Goal: Obtain resource: Download file/media

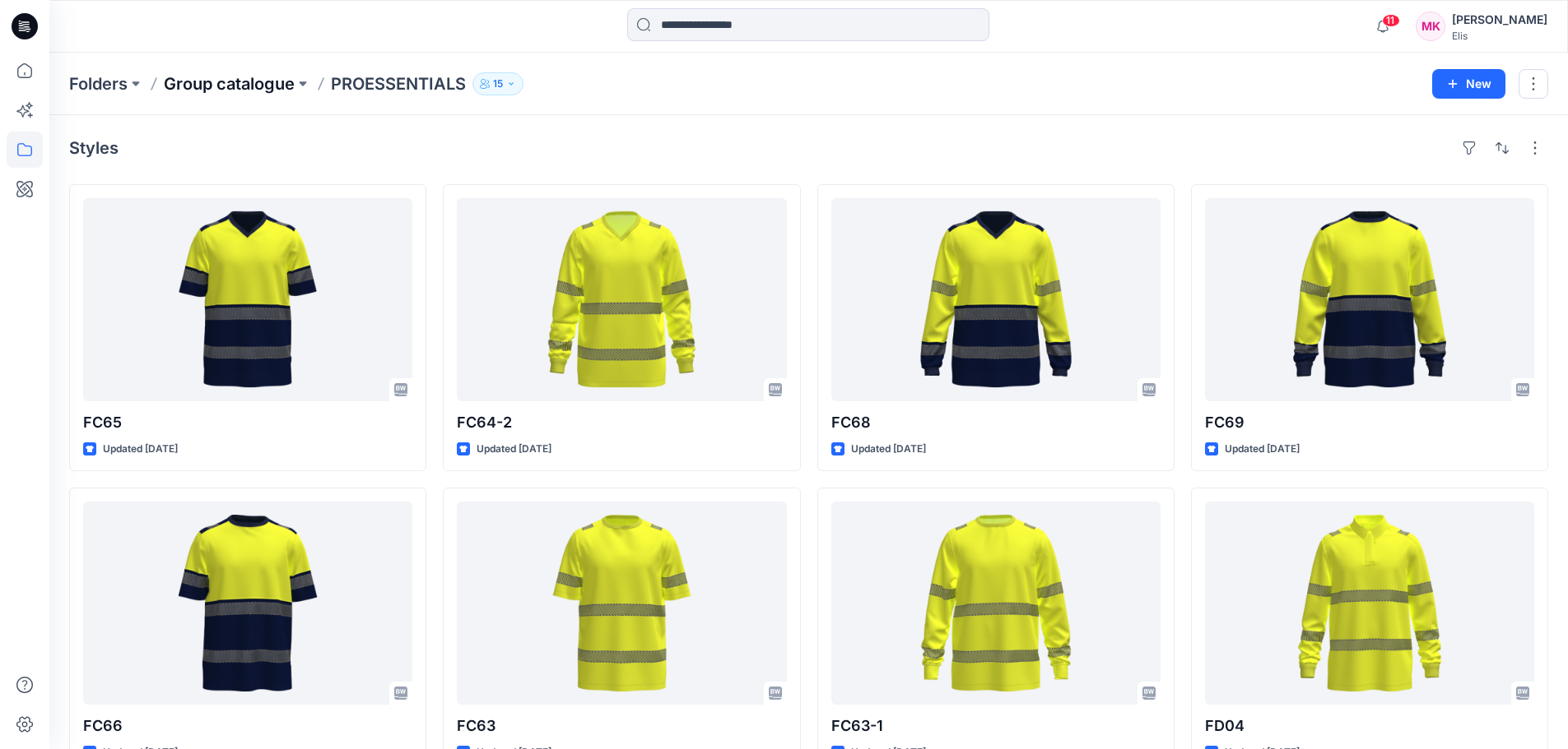
click at [252, 74] on p "Group catalogue" at bounding box center [228, 84] width 131 height 23
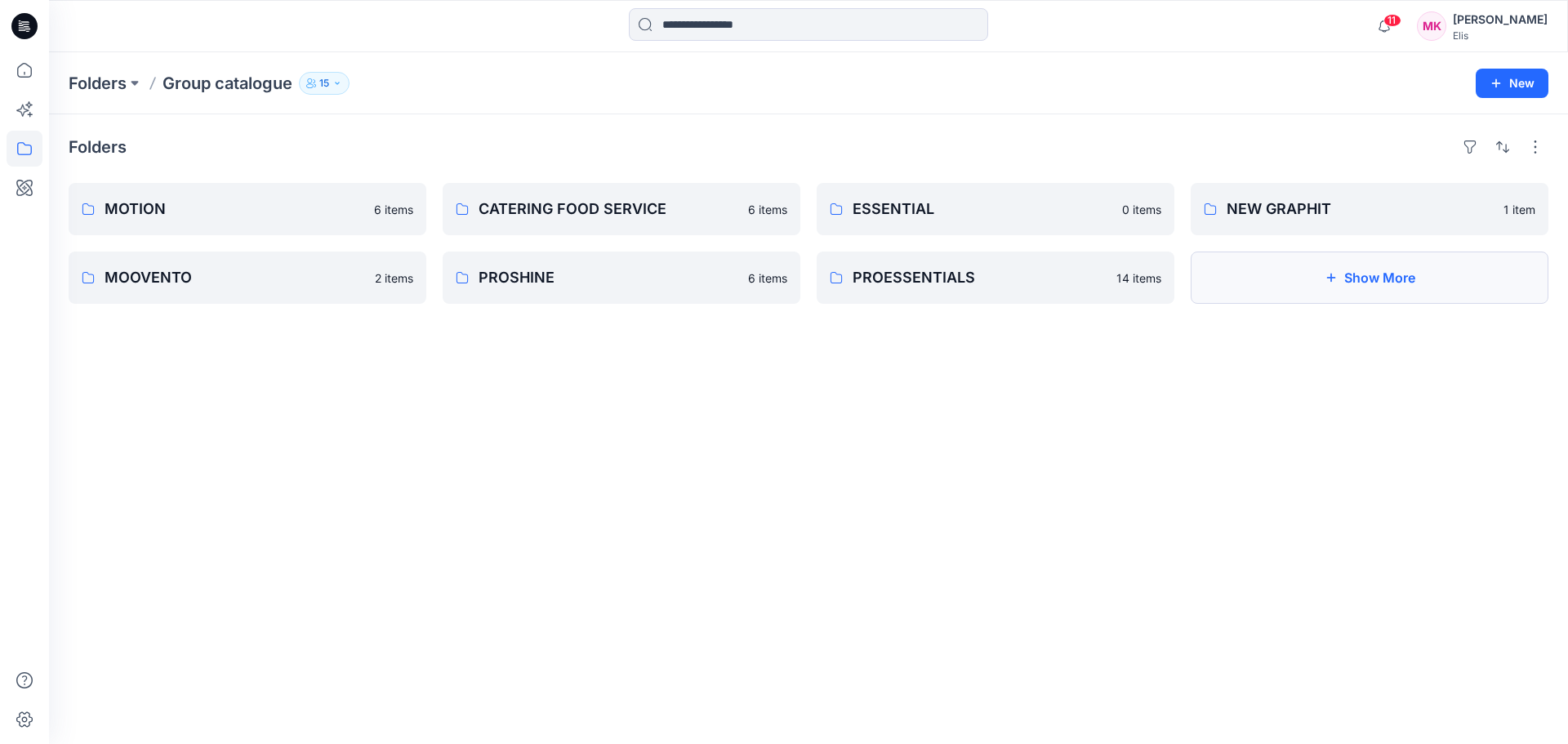
click at [1318, 276] on button "Show More" at bounding box center [1370, 277] width 358 height 52
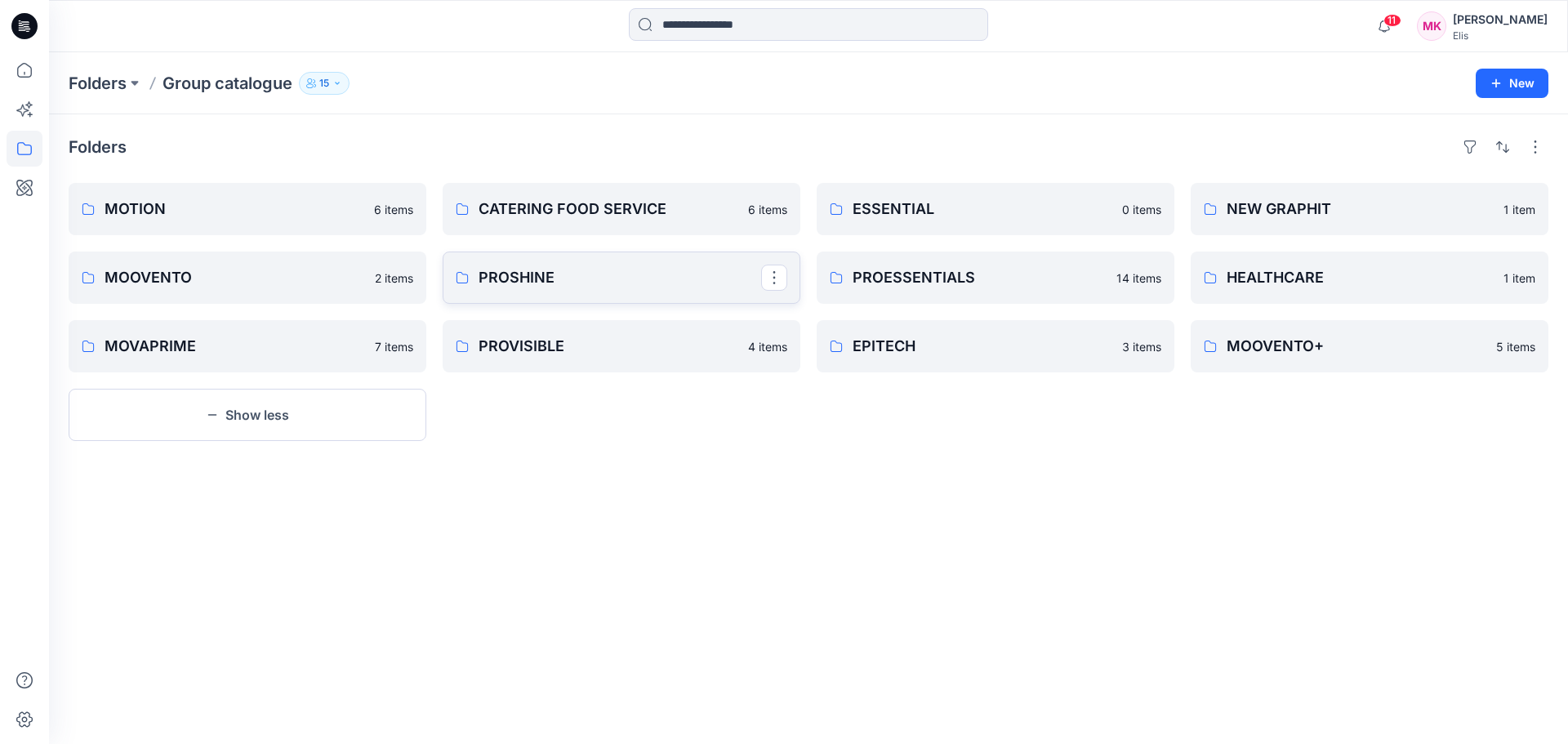
click at [566, 282] on p "PROSHINE" at bounding box center [619, 277] width 283 height 23
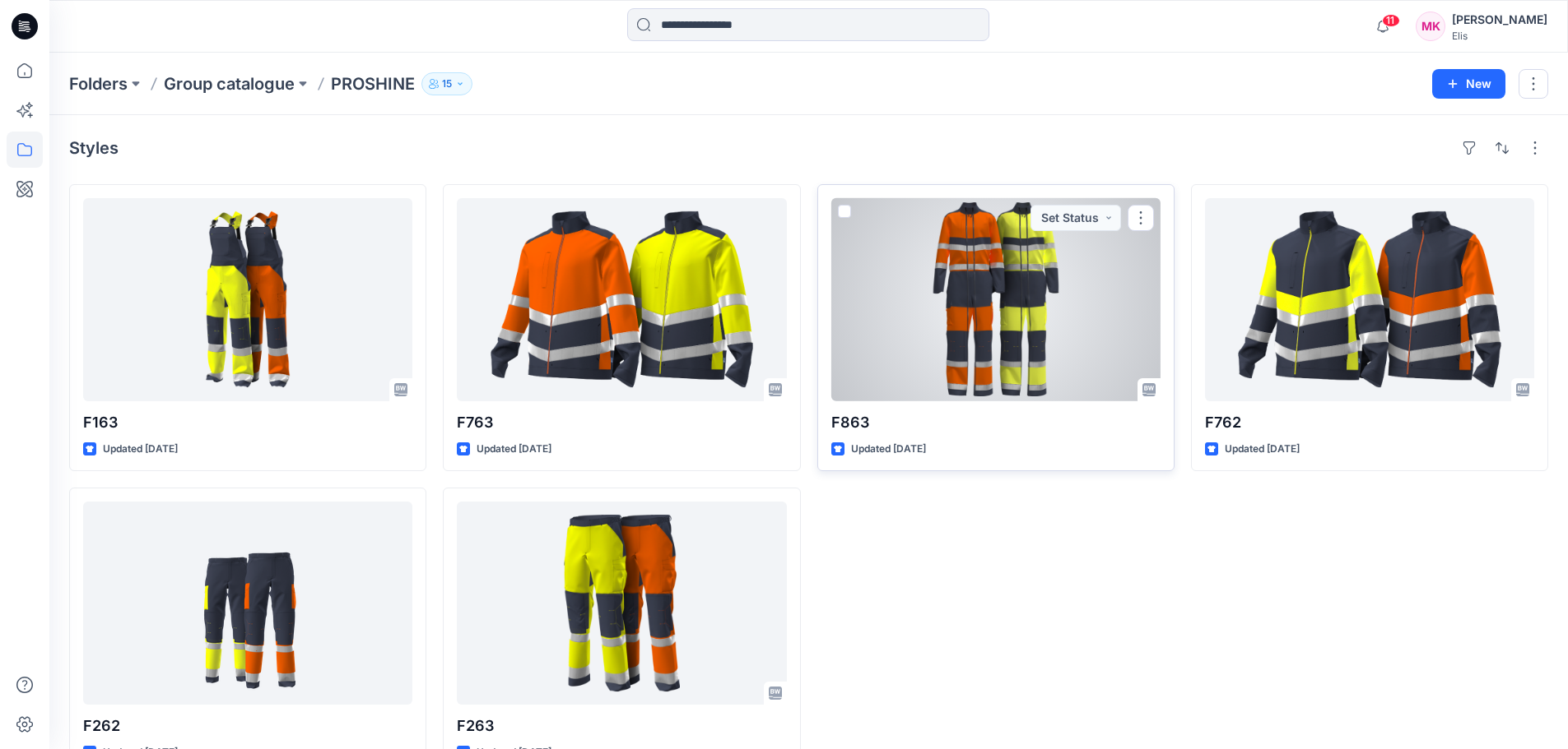
click at [986, 350] on div at bounding box center [996, 299] width 329 height 203
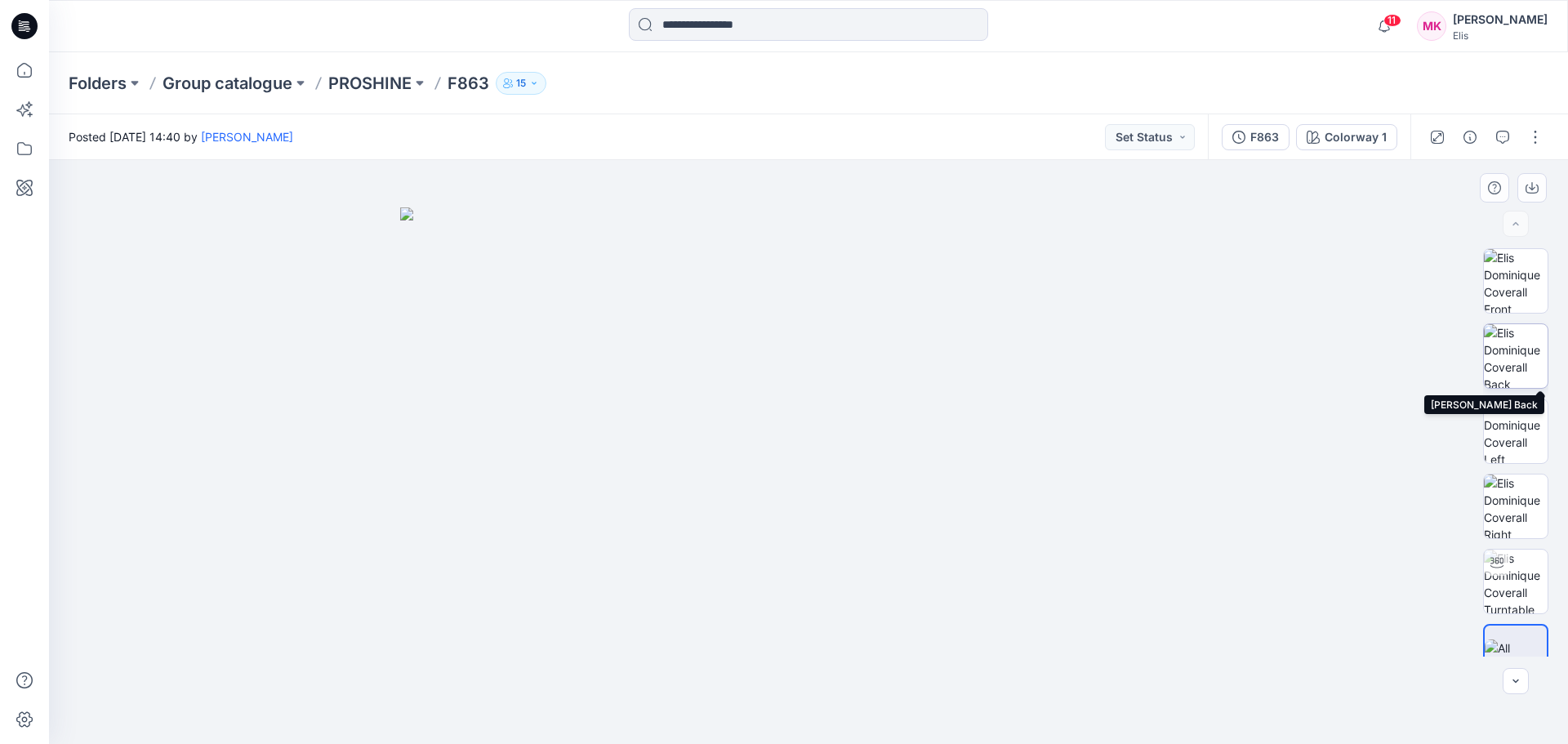
click at [1508, 343] on img at bounding box center [1516, 357] width 64 height 64
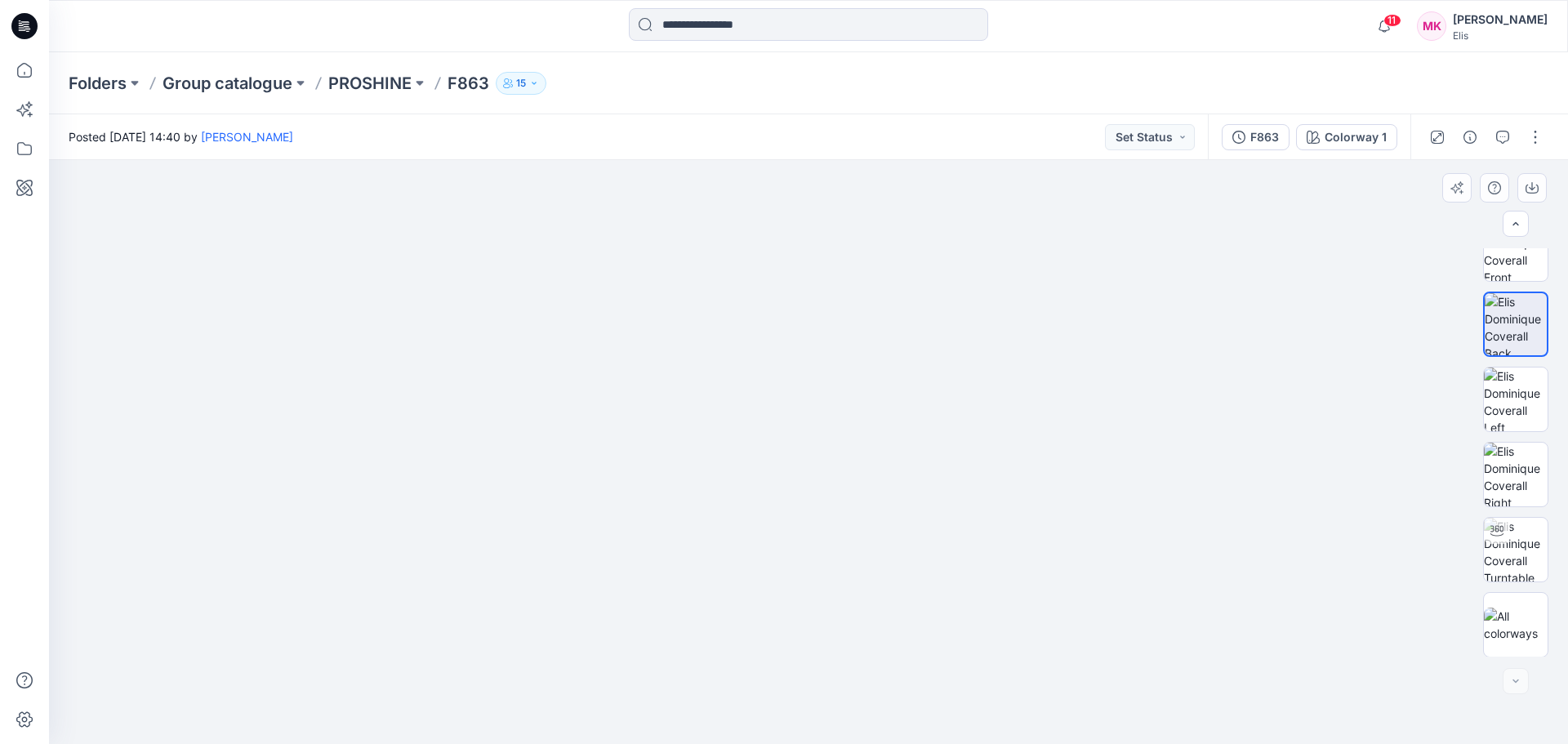
scroll to position [33, 0]
drag, startPoint x: 826, startPoint y: 412, endPoint x: 822, endPoint y: 522, distance: 110.1
click at [830, 662] on img at bounding box center [822, 168] width 2450 height 1154
drag, startPoint x: 844, startPoint y: 454, endPoint x: 858, endPoint y: 573, distance: 119.8
click at [858, 573] on img at bounding box center [848, 269] width 2450 height 951
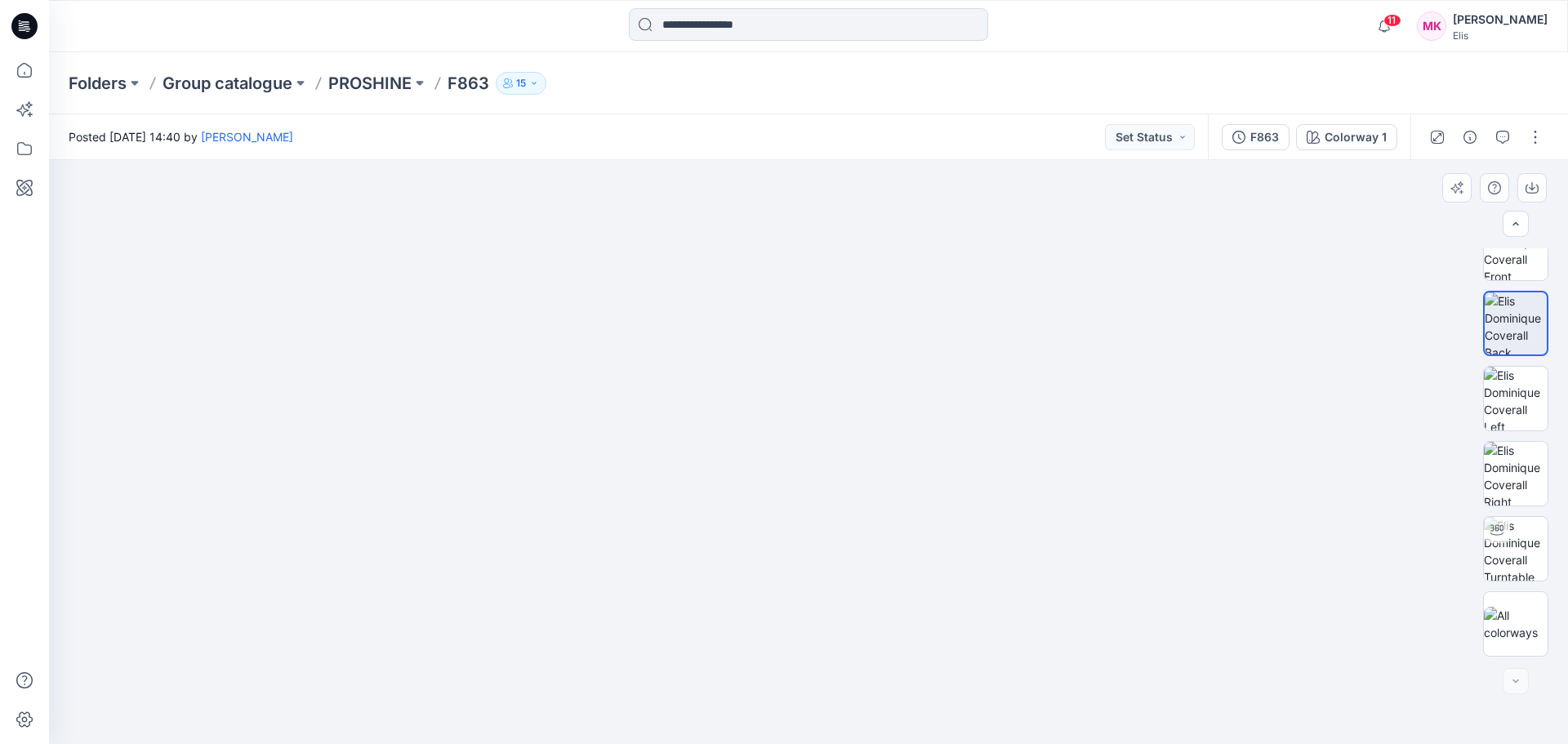
drag, startPoint x: 872, startPoint y: 454, endPoint x: 868, endPoint y: 502, distance: 48.2
click at [868, 502] on img at bounding box center [845, 295] width 2450 height 900
click at [387, 82] on p "PROSHINE" at bounding box center [369, 83] width 83 height 23
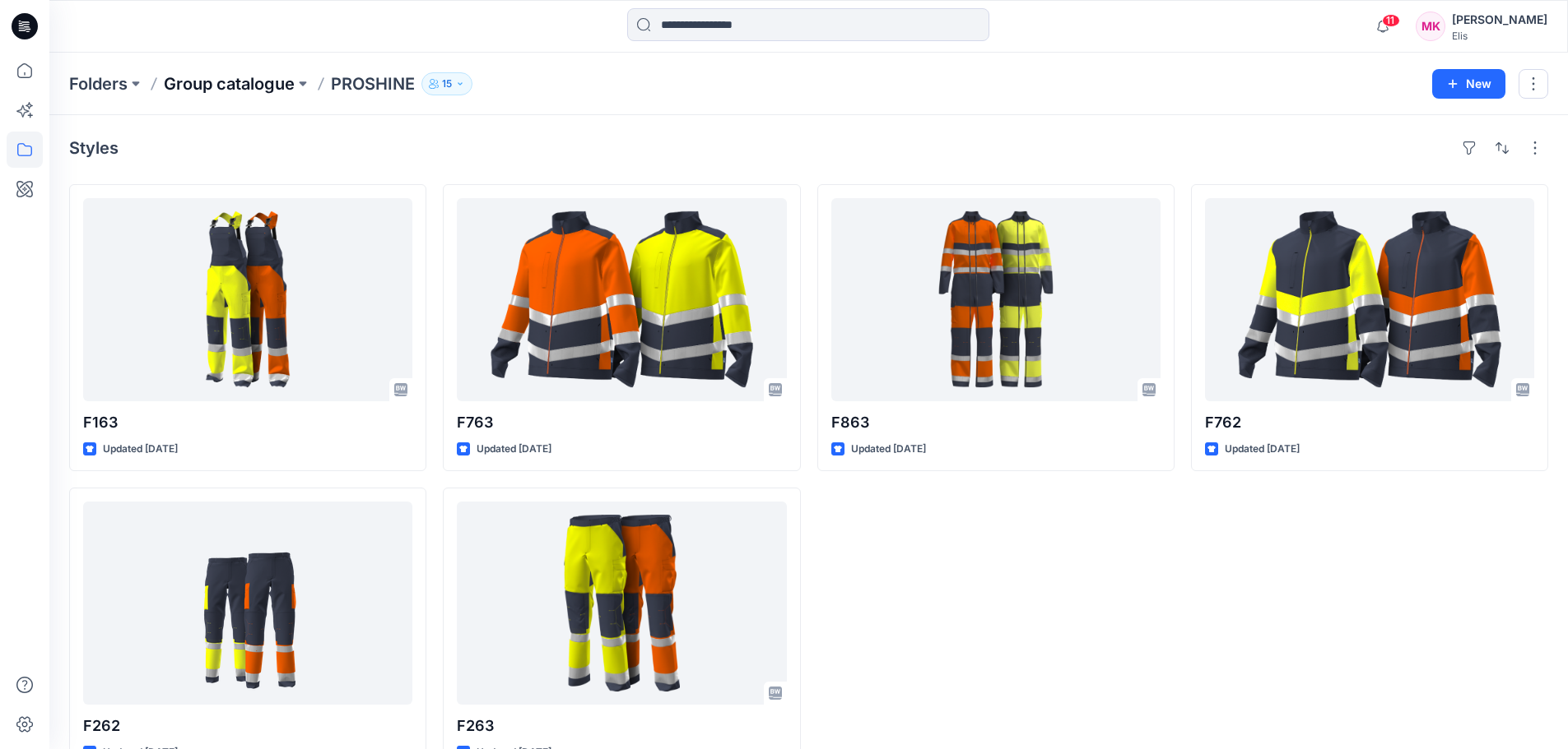
click at [249, 85] on p "Group catalogue" at bounding box center [228, 84] width 131 height 23
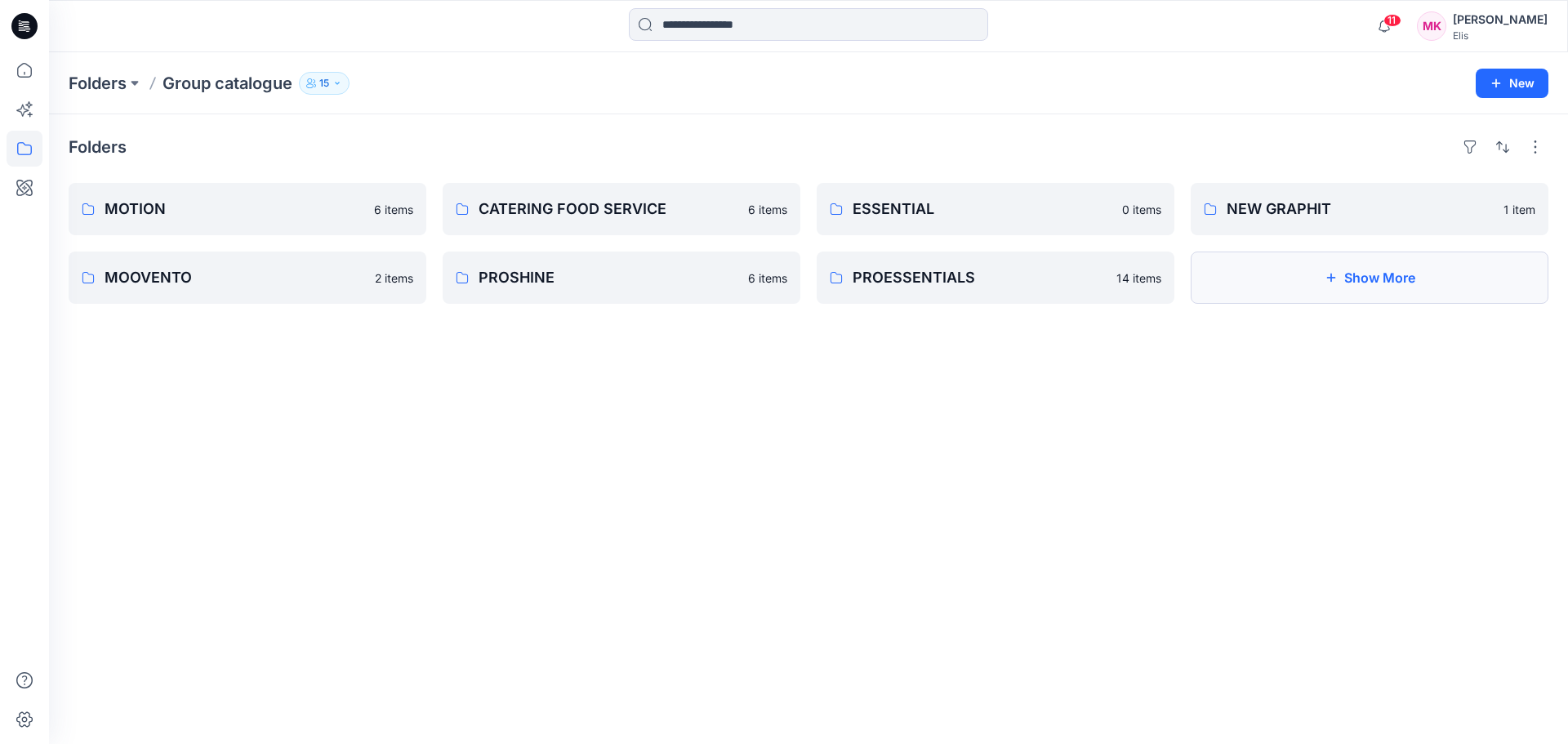
click at [1375, 271] on button "Show More" at bounding box center [1370, 277] width 358 height 52
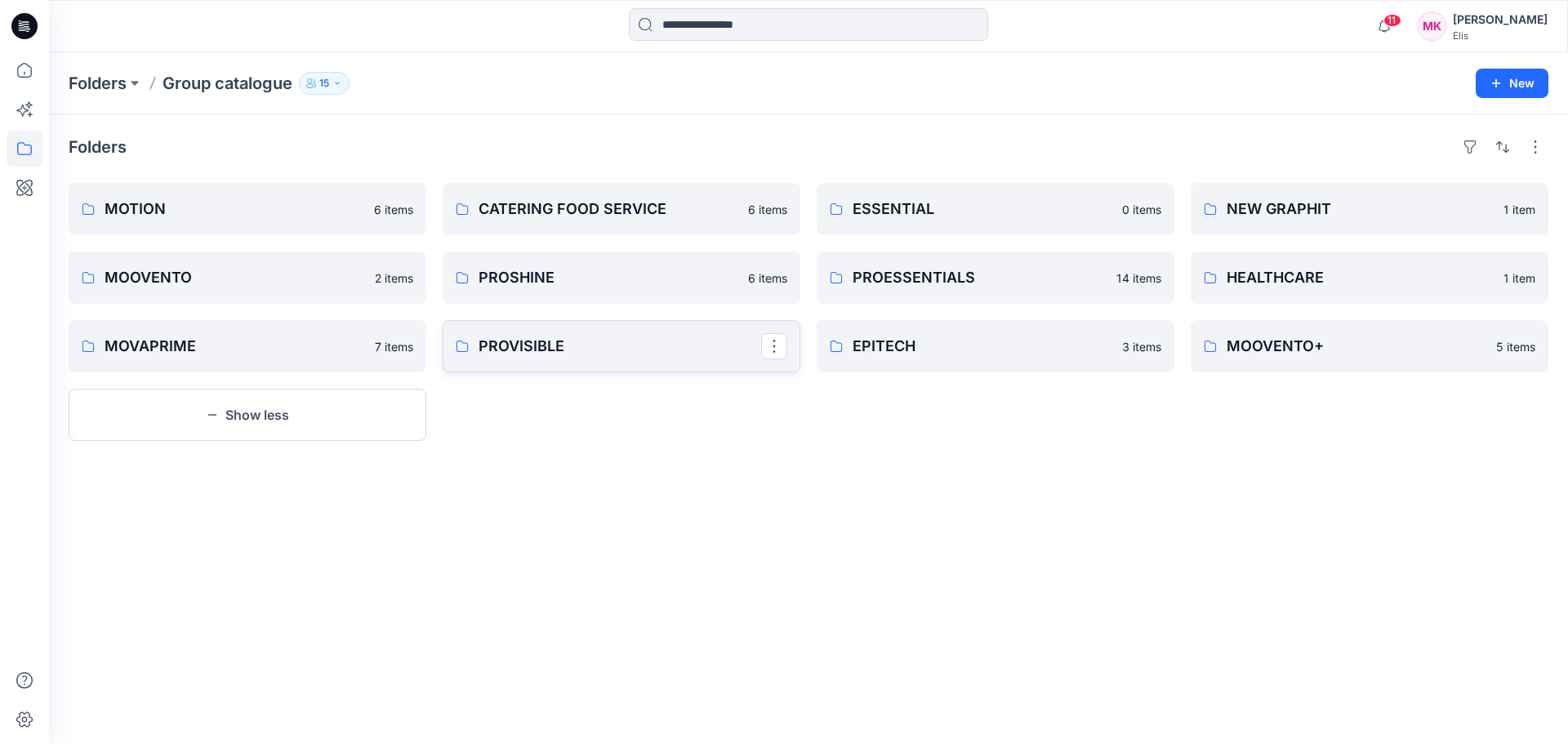
click at [645, 353] on p "PROVISIBLE" at bounding box center [619, 346] width 283 height 23
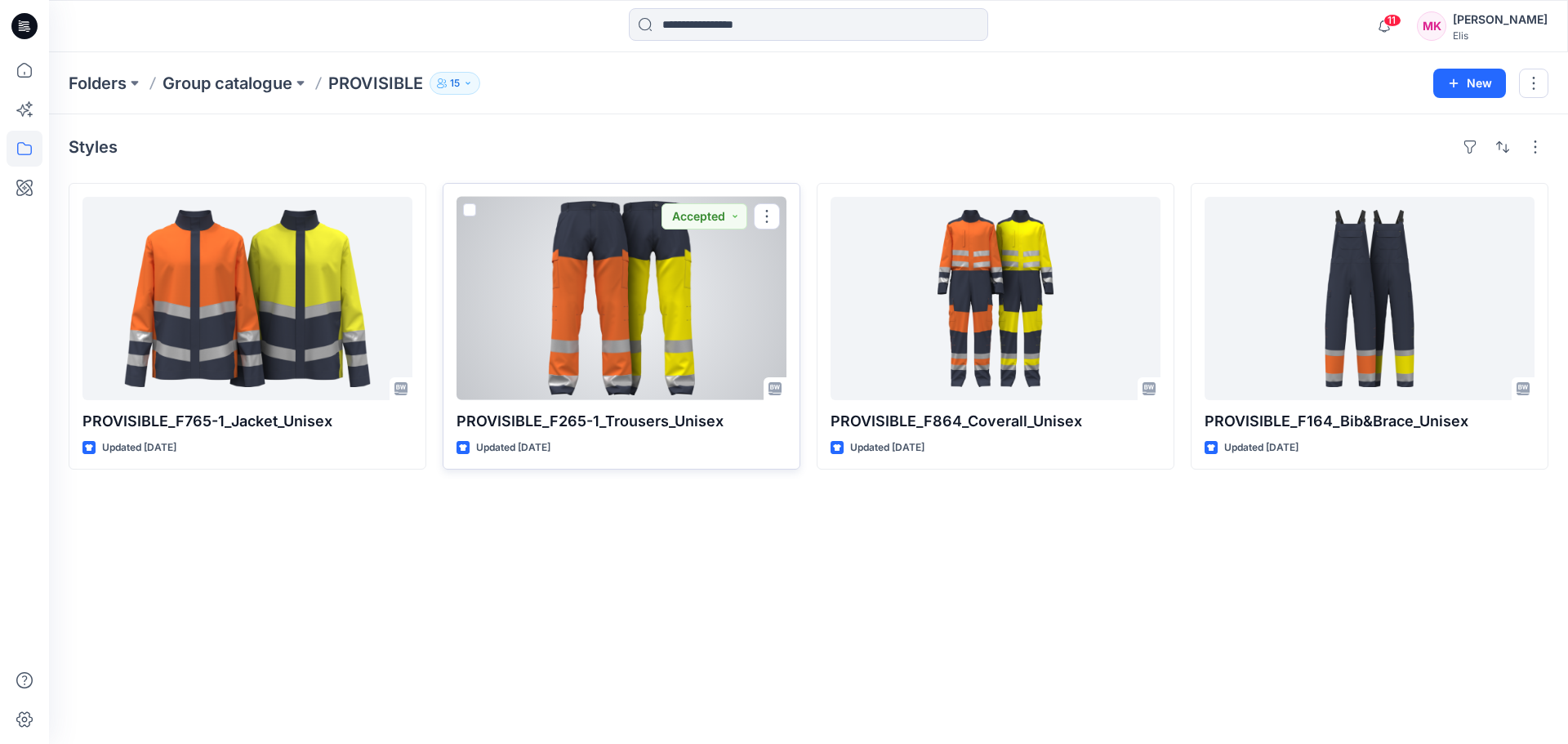
click at [636, 332] on div at bounding box center [622, 298] width 330 height 204
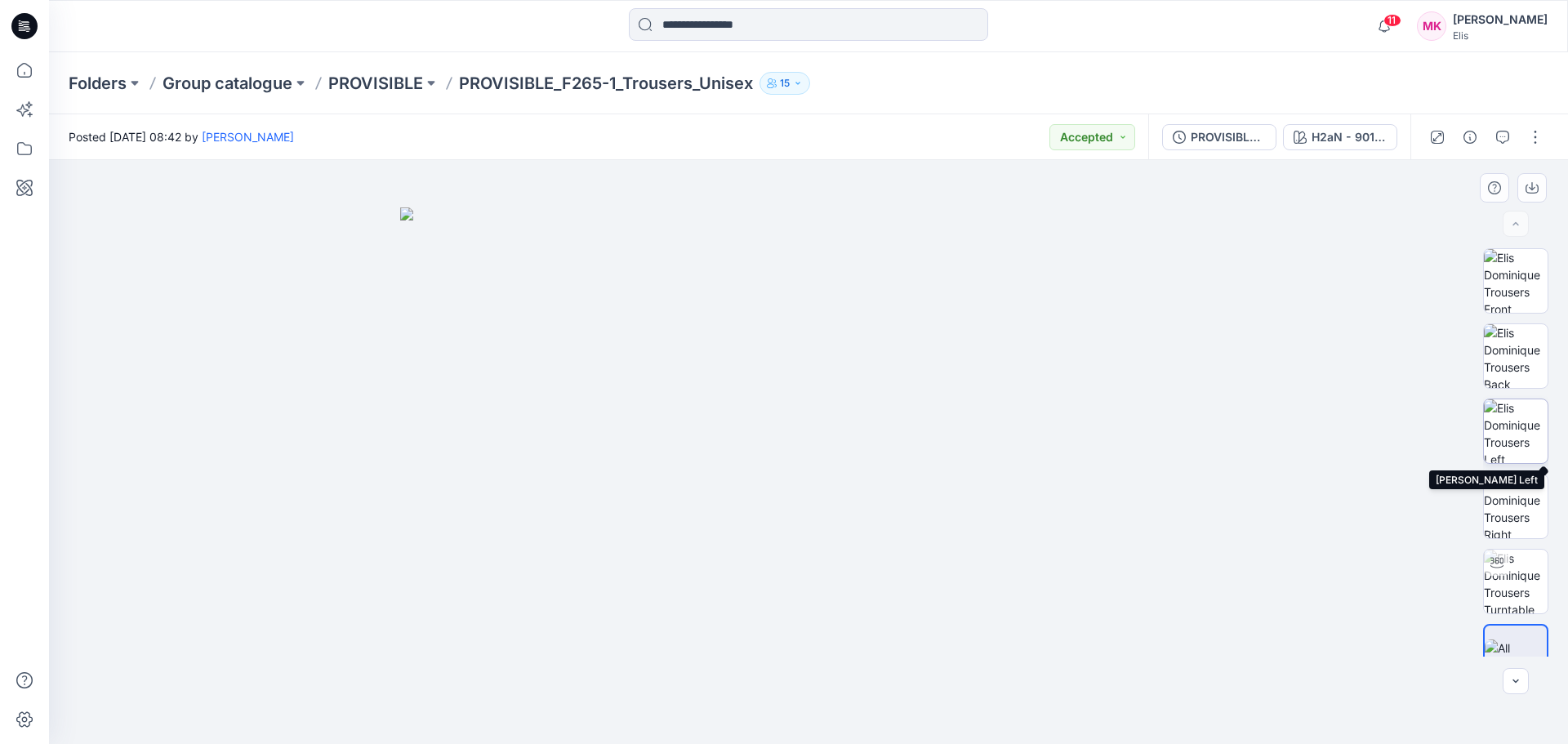
click at [1527, 427] on img at bounding box center [1516, 431] width 64 height 64
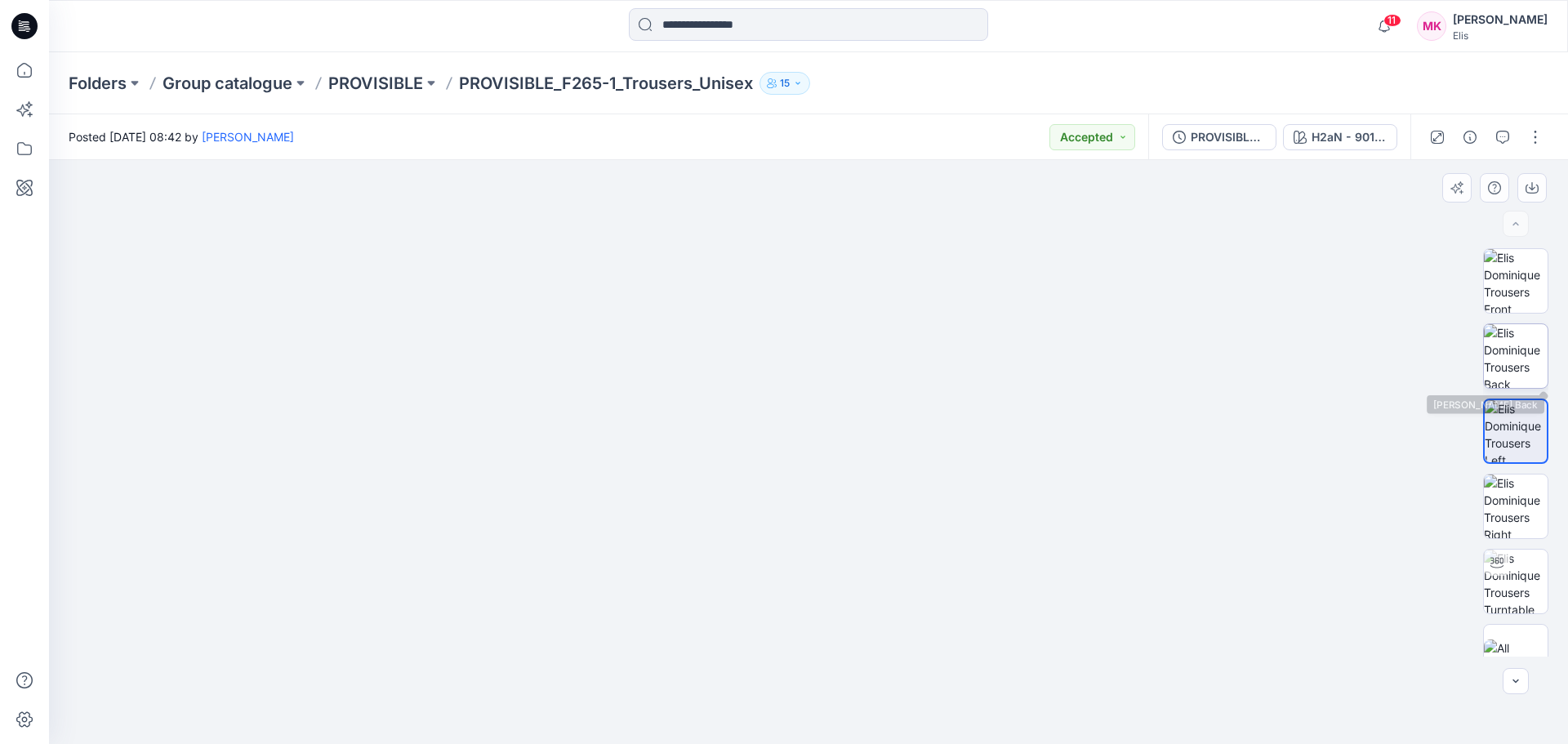
click at [1507, 356] on img at bounding box center [1516, 357] width 64 height 64
drag, startPoint x: 618, startPoint y: 623, endPoint x: 620, endPoint y: 281, distance: 342.0
click at [620, 281] on img at bounding box center [811, 15] width 1650 height 1460
drag, startPoint x: 629, startPoint y: 430, endPoint x: 644, endPoint y: 394, distance: 39.0
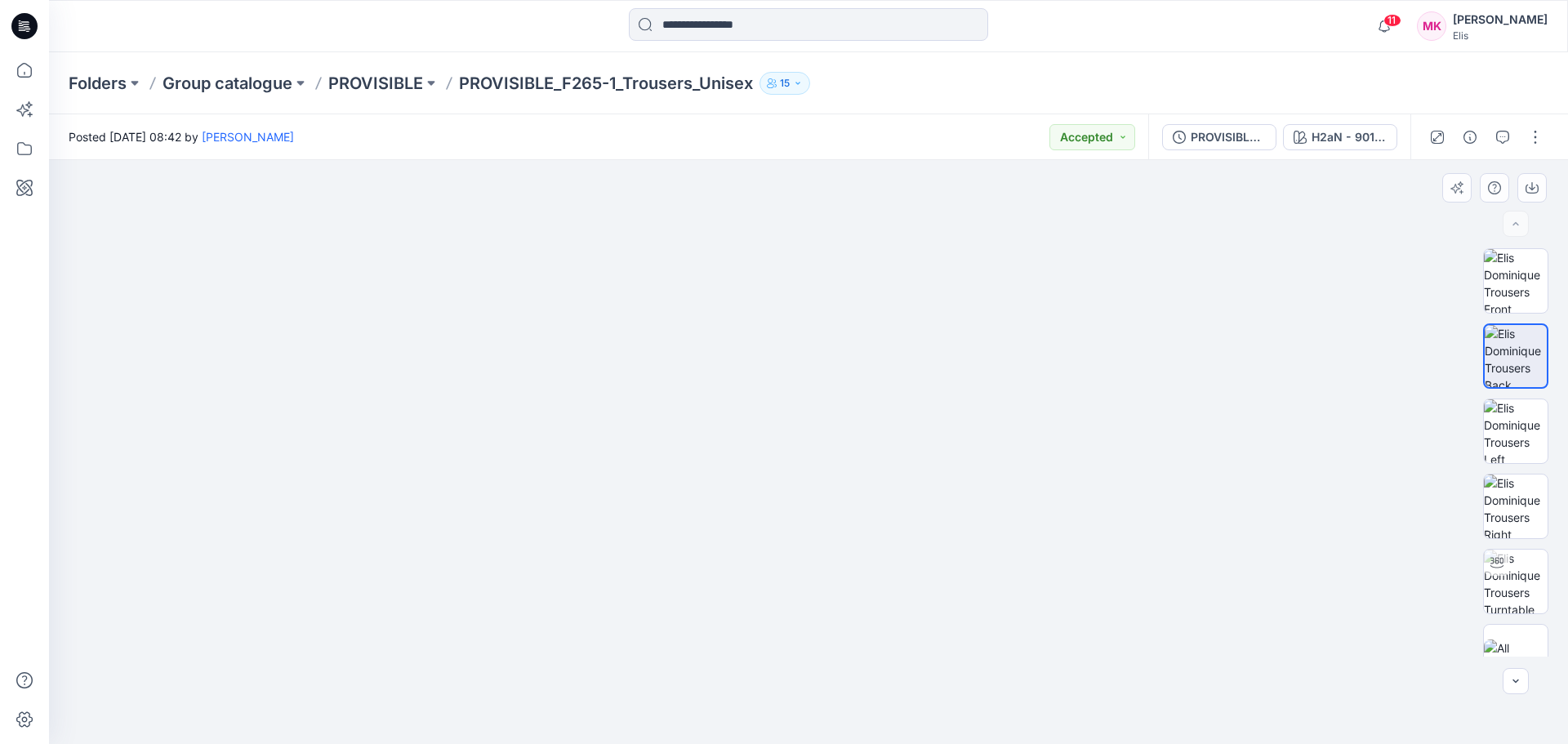
drag, startPoint x: 1041, startPoint y: 445, endPoint x: 1036, endPoint y: 326, distance: 119.1
click at [1230, 135] on div "PROVISIBLE_F265-1_Trousers_Unisex" at bounding box center [1229, 137] width 76 height 18
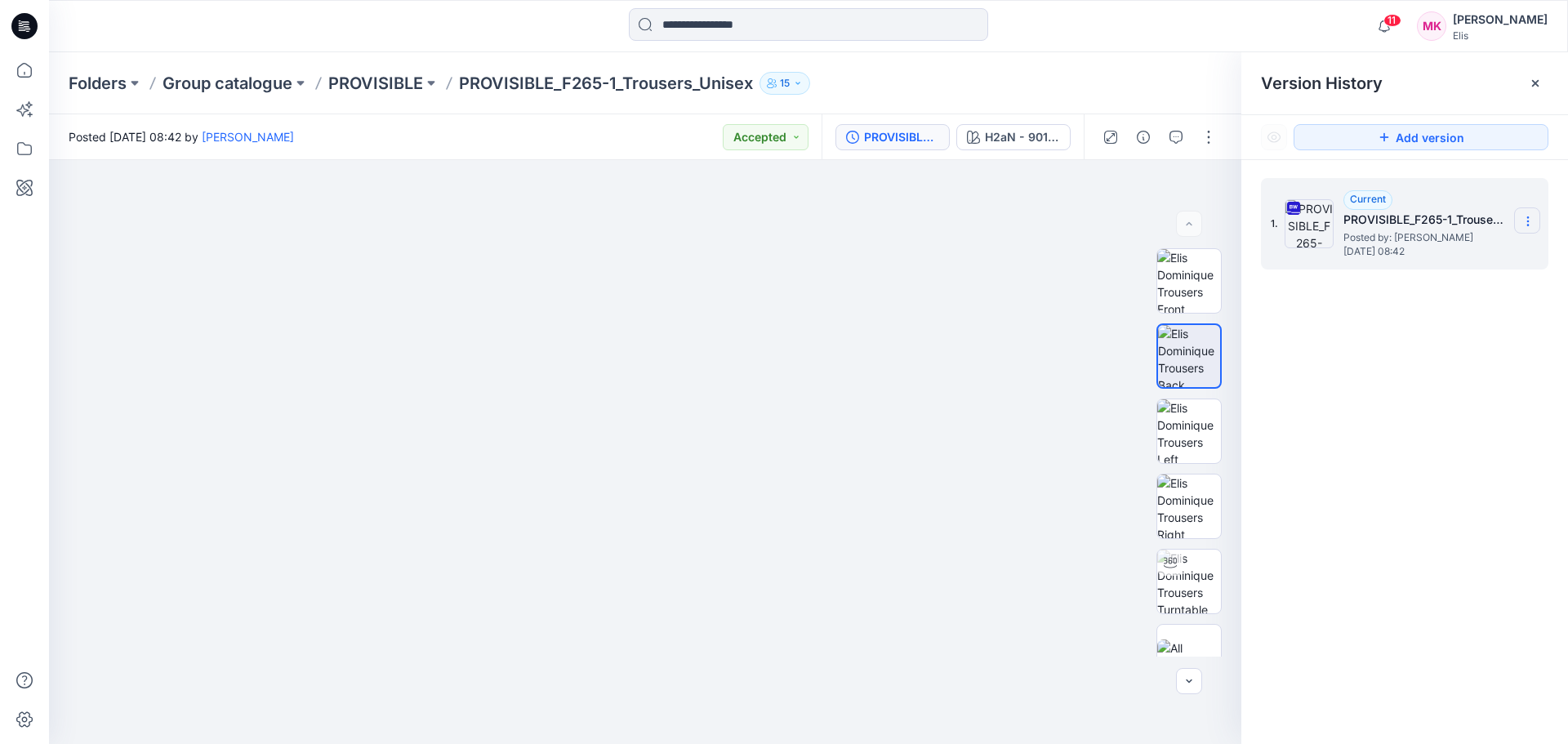
click at [1529, 223] on icon at bounding box center [1528, 221] width 13 height 13
click at [1451, 248] on span "Download Source BW File" at bounding box center [1445, 253] width 137 height 20
click at [234, 80] on p "Group catalogue" at bounding box center [227, 83] width 130 height 23
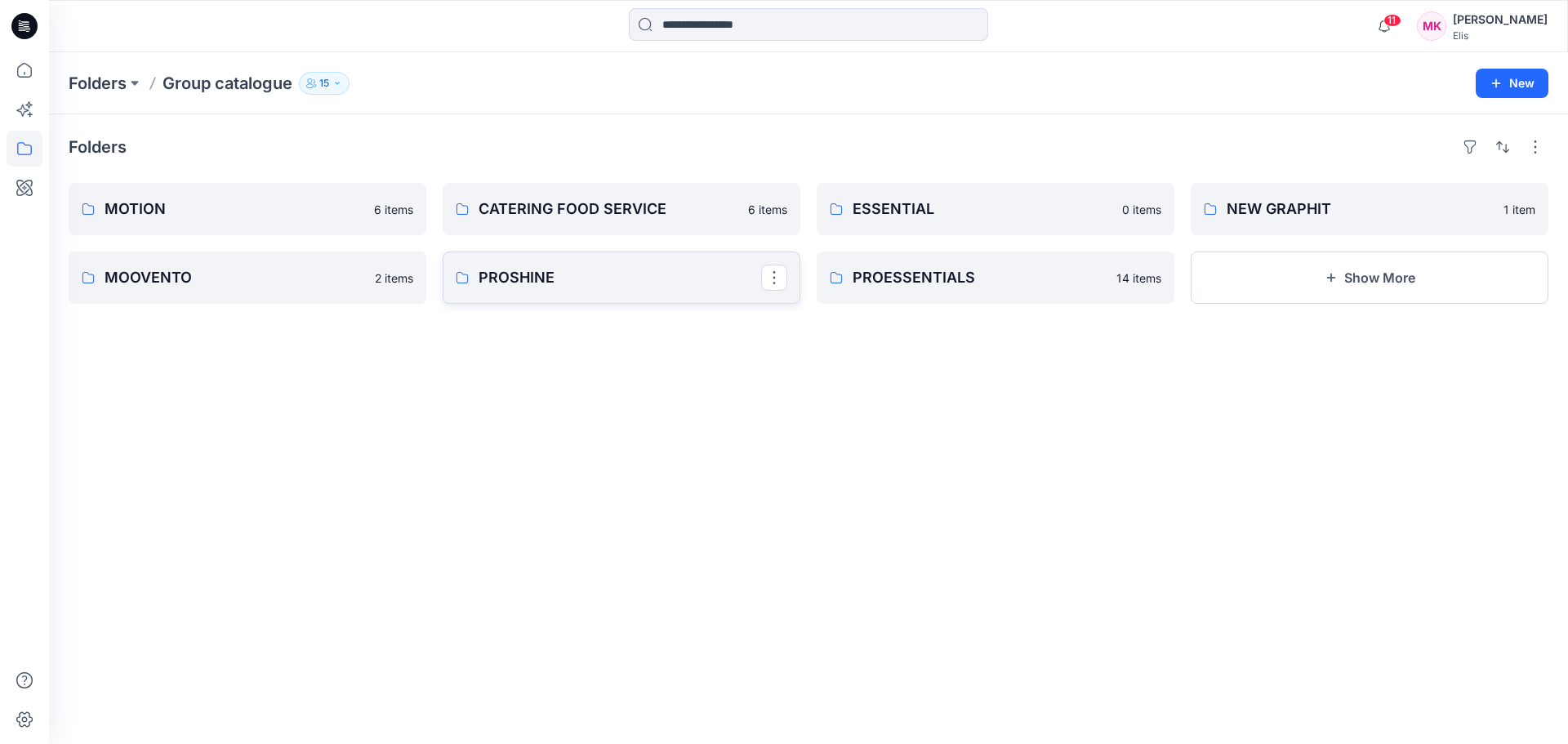
click at [520, 270] on p "PROSHINE" at bounding box center [619, 277] width 283 height 23
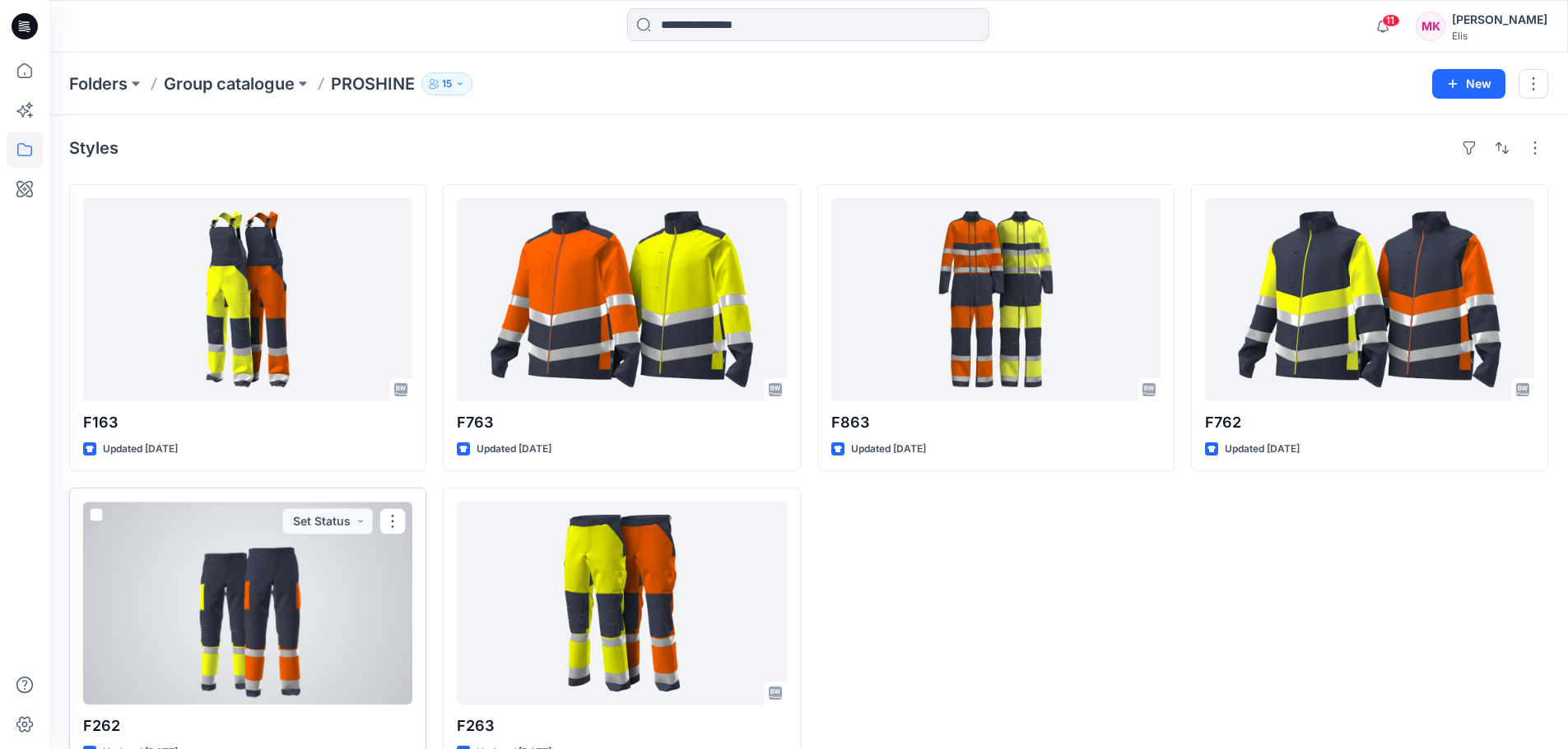
click at [194, 559] on div at bounding box center [247, 603] width 329 height 203
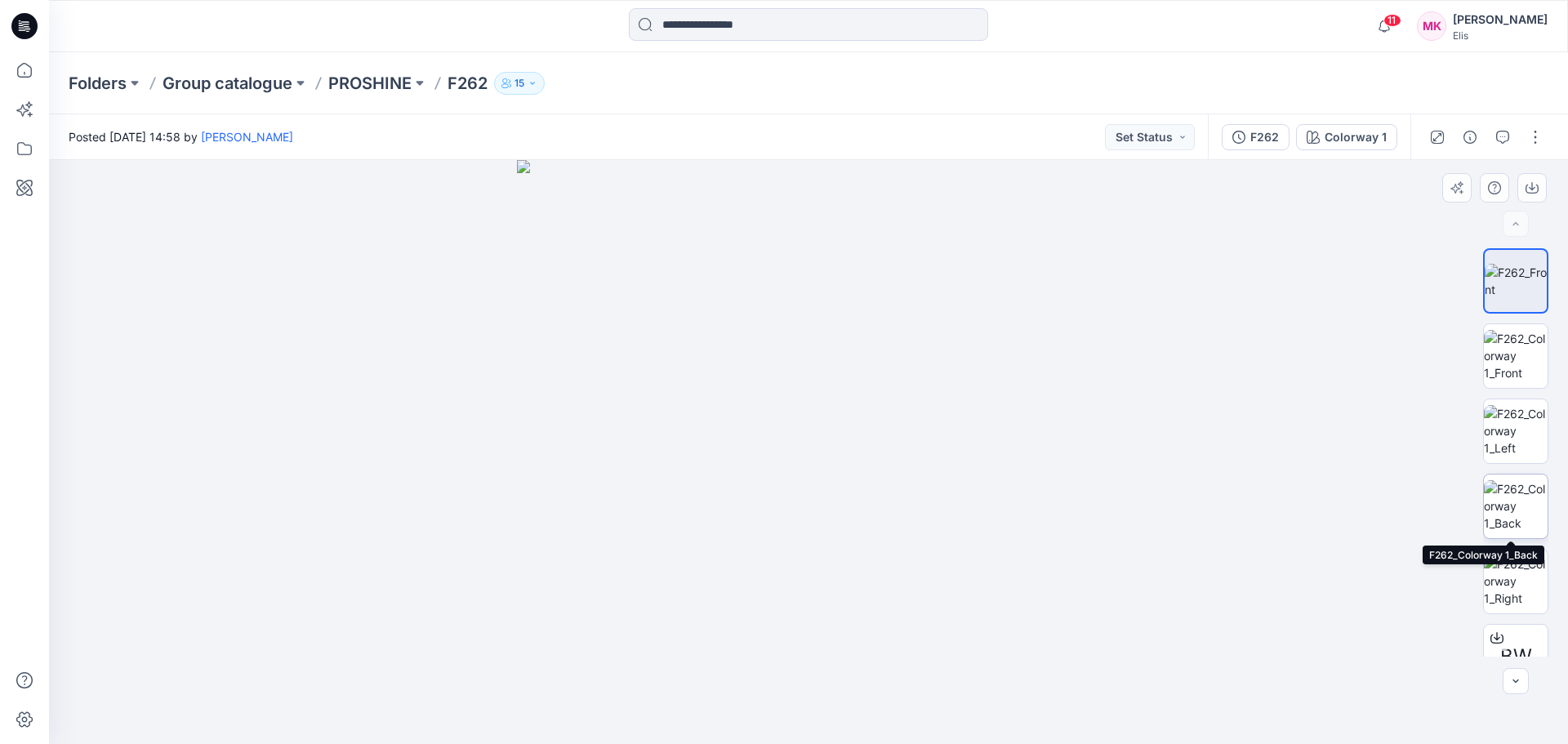
click at [1520, 503] on img at bounding box center [1516, 506] width 64 height 52
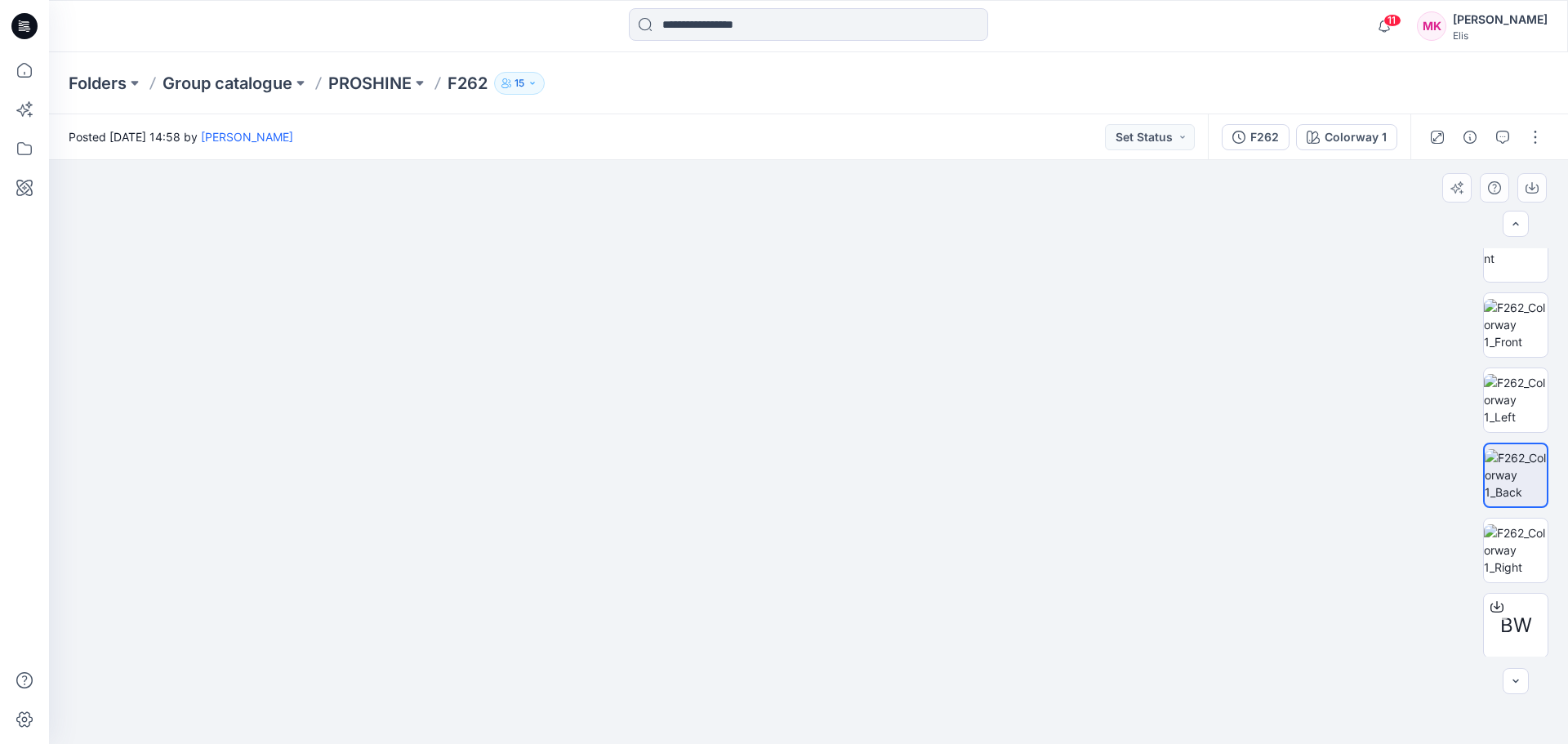
scroll to position [33, 0]
drag, startPoint x: 829, startPoint y: 686, endPoint x: 812, endPoint y: 370, distance: 316.5
click at [812, 370] on img at bounding box center [808, 62] width 1514 height 1364
drag, startPoint x: 806, startPoint y: 494, endPoint x: 805, endPoint y: 428, distance: 66.0
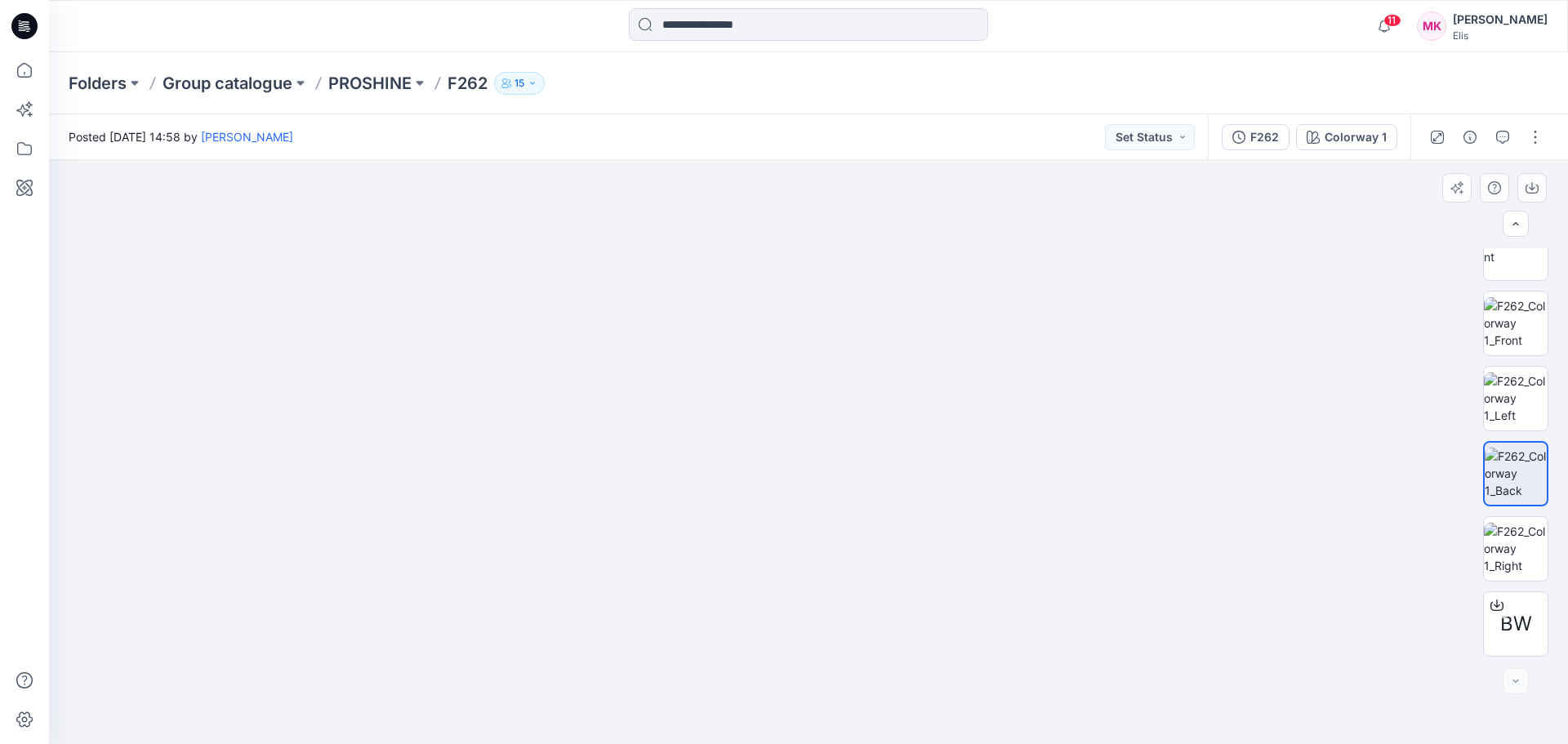
drag, startPoint x: 839, startPoint y: 214, endPoint x: 838, endPoint y: 335, distance: 121.0
drag, startPoint x: 945, startPoint y: 316, endPoint x: 1056, endPoint y: 287, distance: 114.7
click at [276, 77] on p "Group catalogue" at bounding box center [227, 83] width 130 height 23
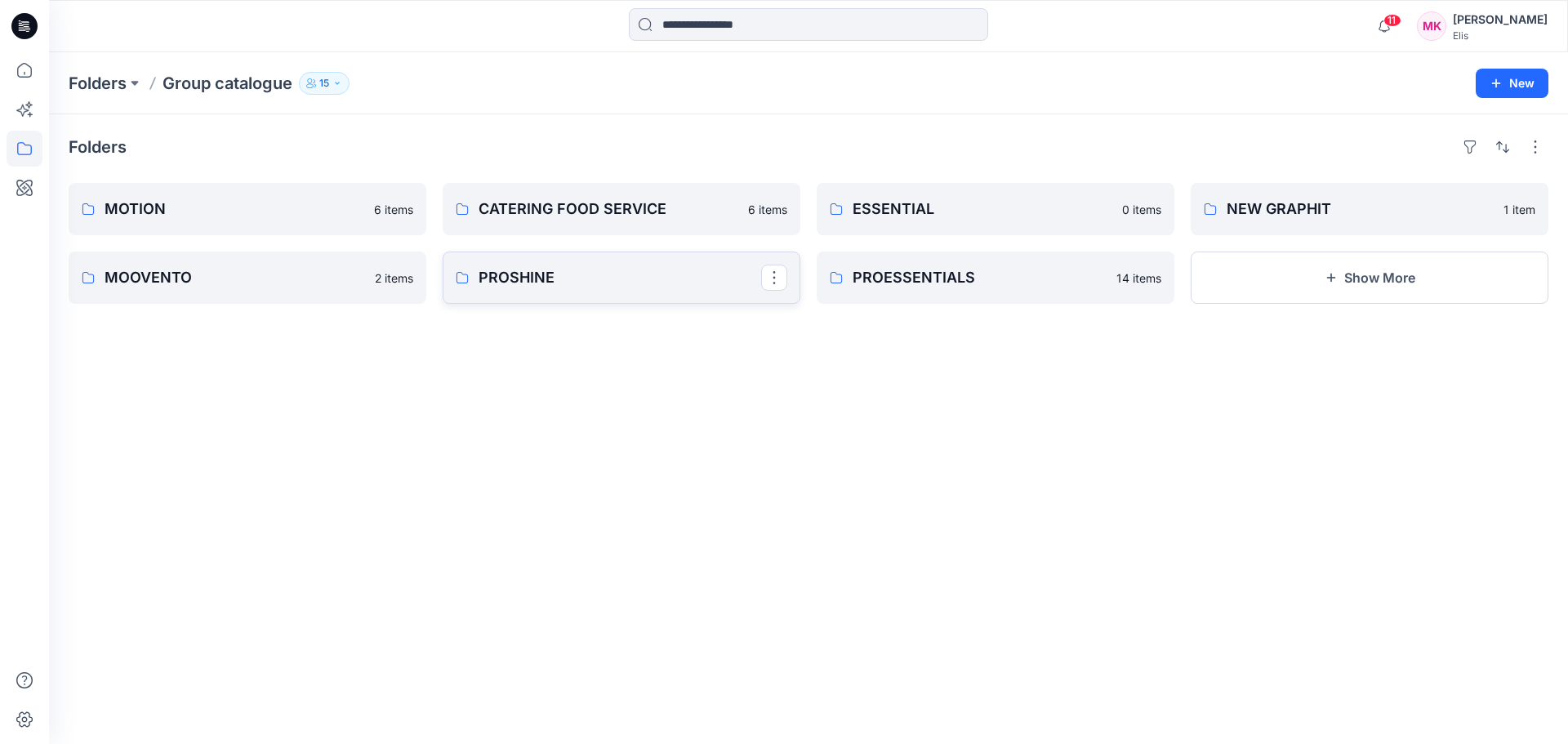
click at [605, 275] on p "PROSHINE" at bounding box center [619, 277] width 283 height 23
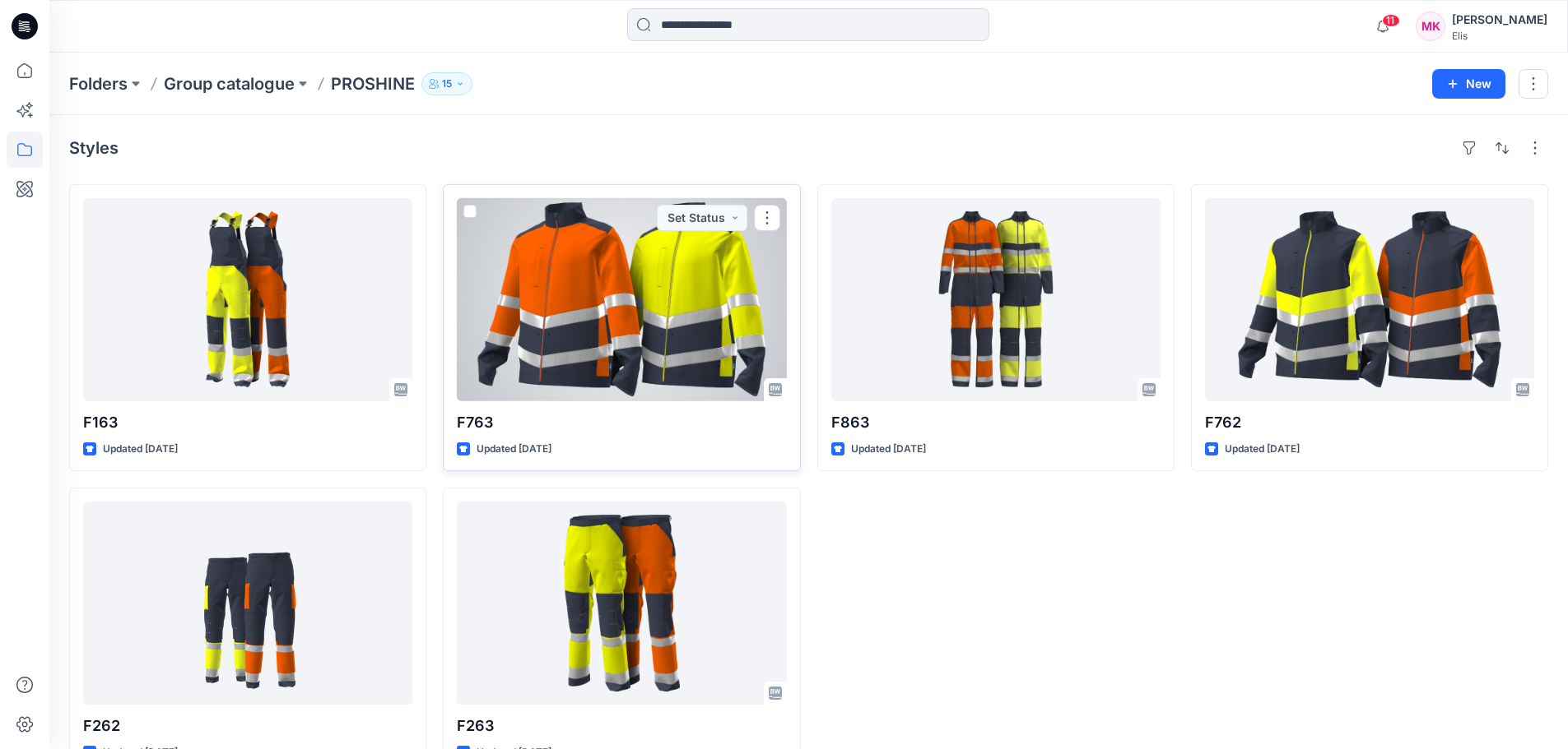
click at [646, 281] on div at bounding box center [621, 299] width 329 height 203
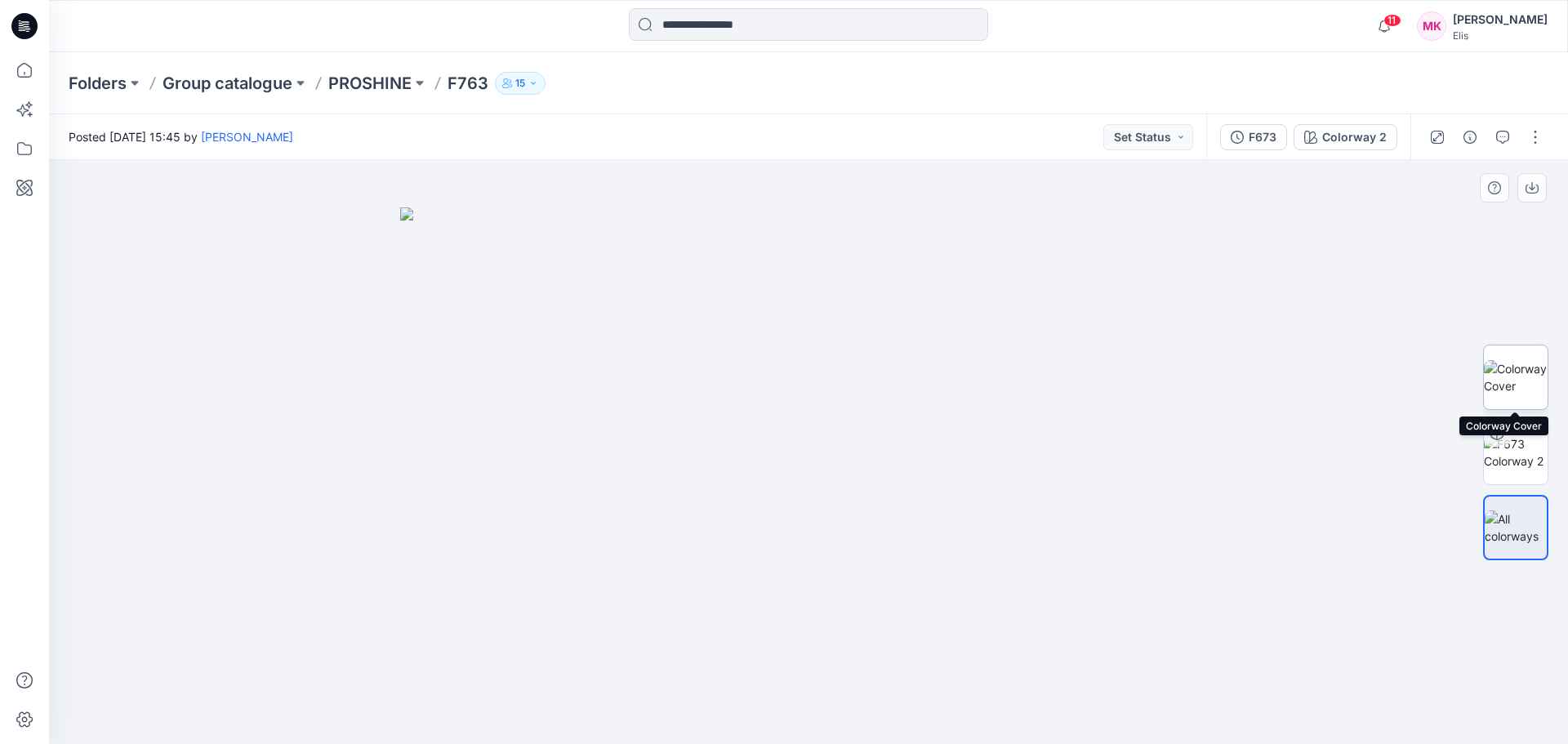
click at [1514, 369] on img at bounding box center [1516, 377] width 64 height 34
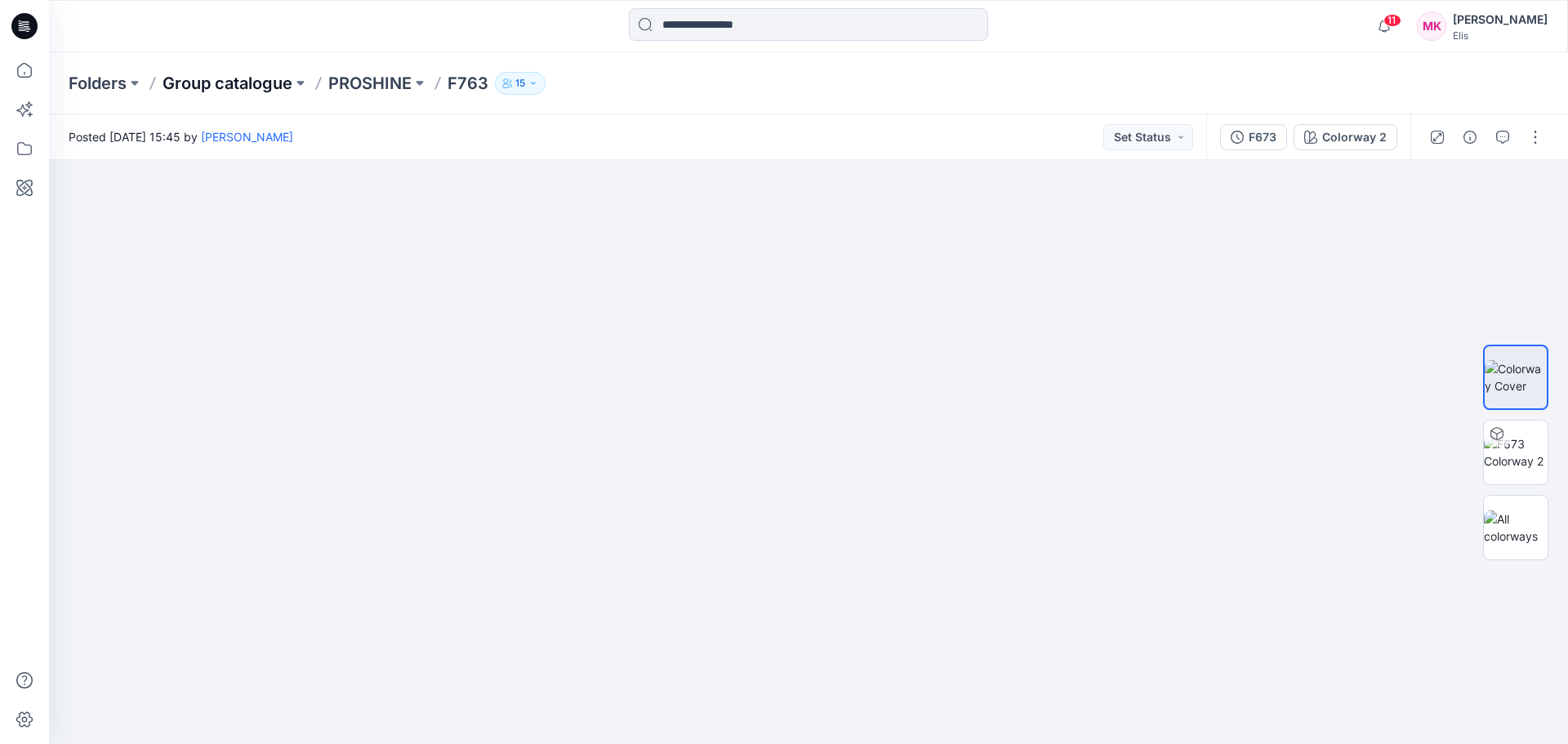
click at [282, 82] on p "Group catalogue" at bounding box center [227, 83] width 130 height 23
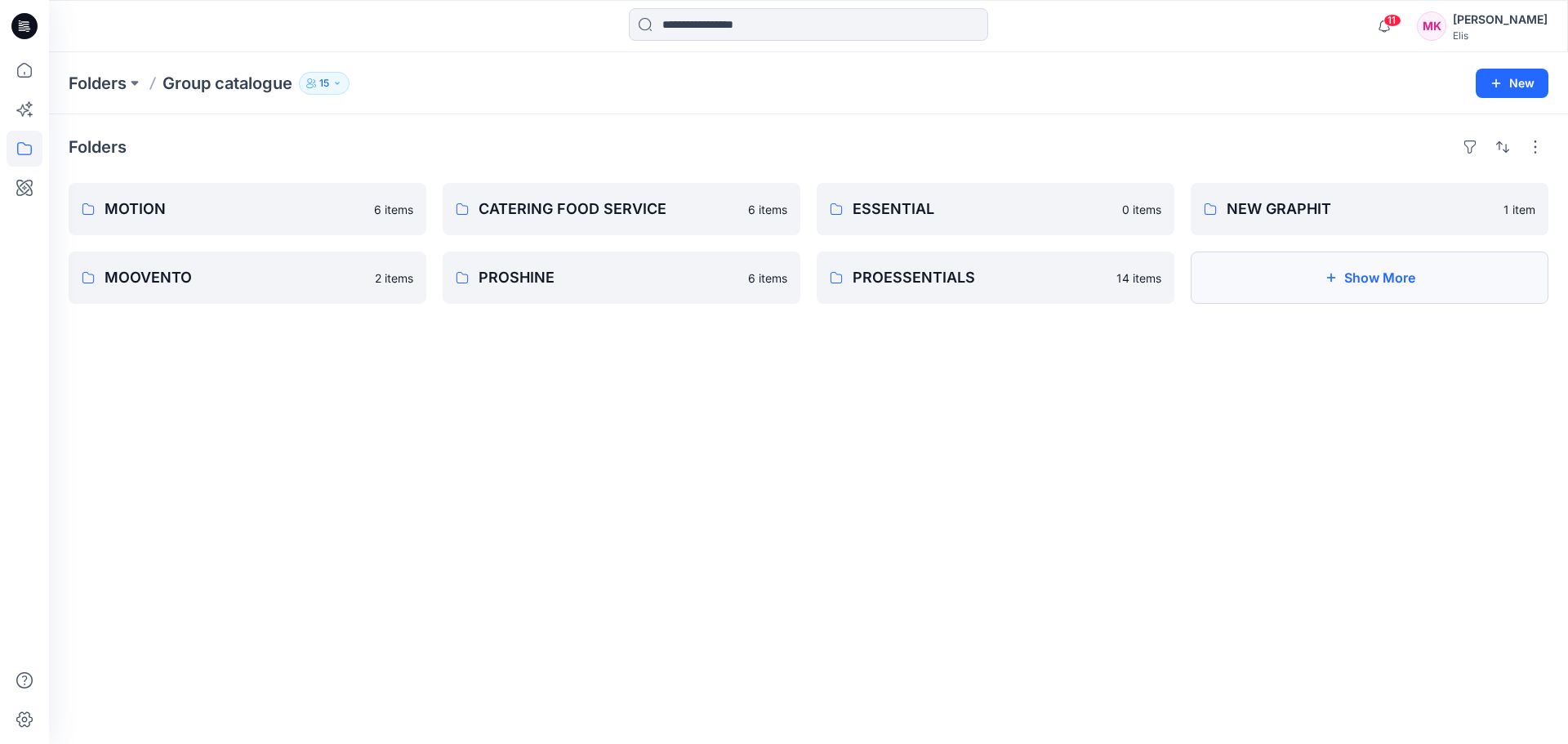
click at [1276, 279] on button "Show More" at bounding box center [1370, 277] width 358 height 52
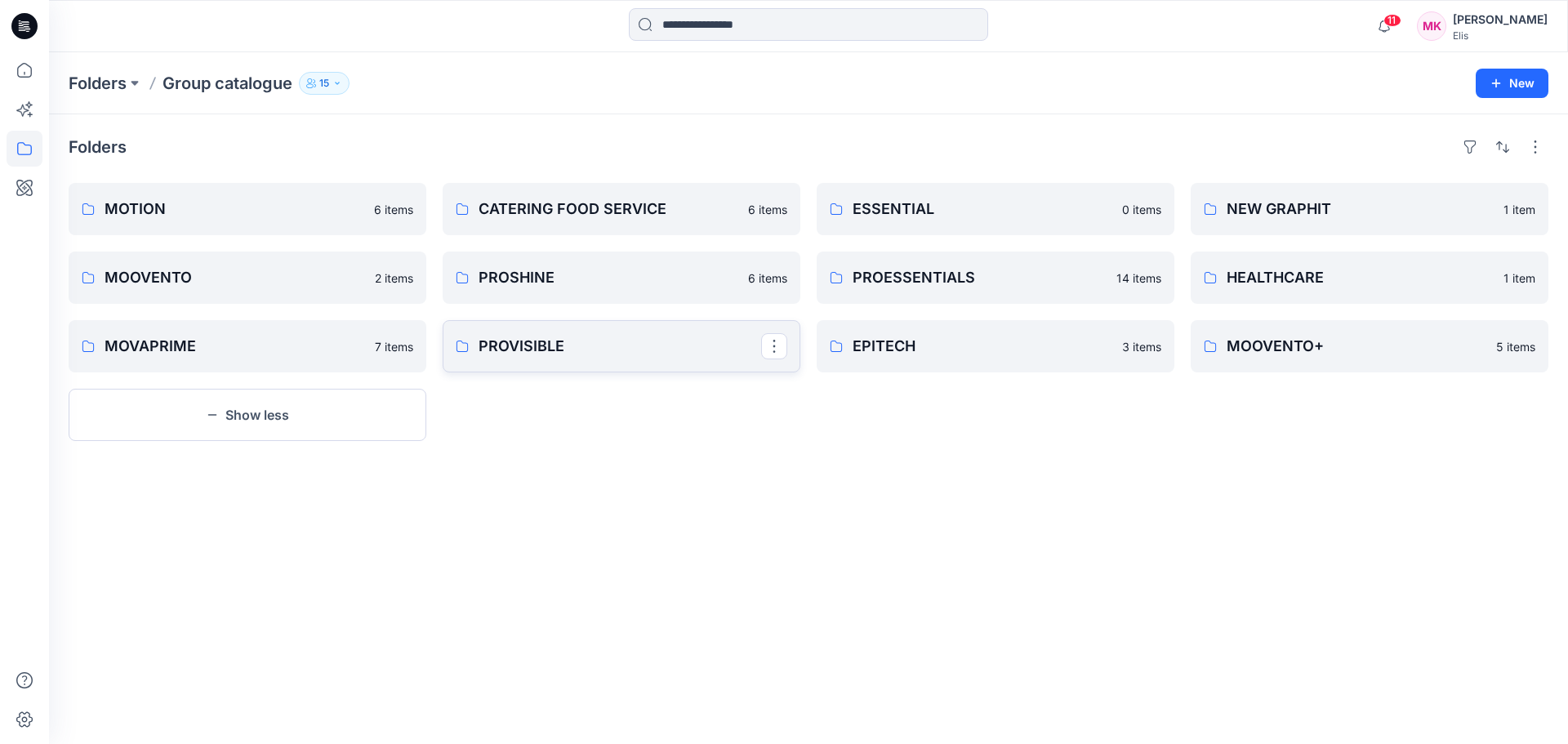
click at [527, 352] on p "PROVISIBLE" at bounding box center [619, 346] width 283 height 23
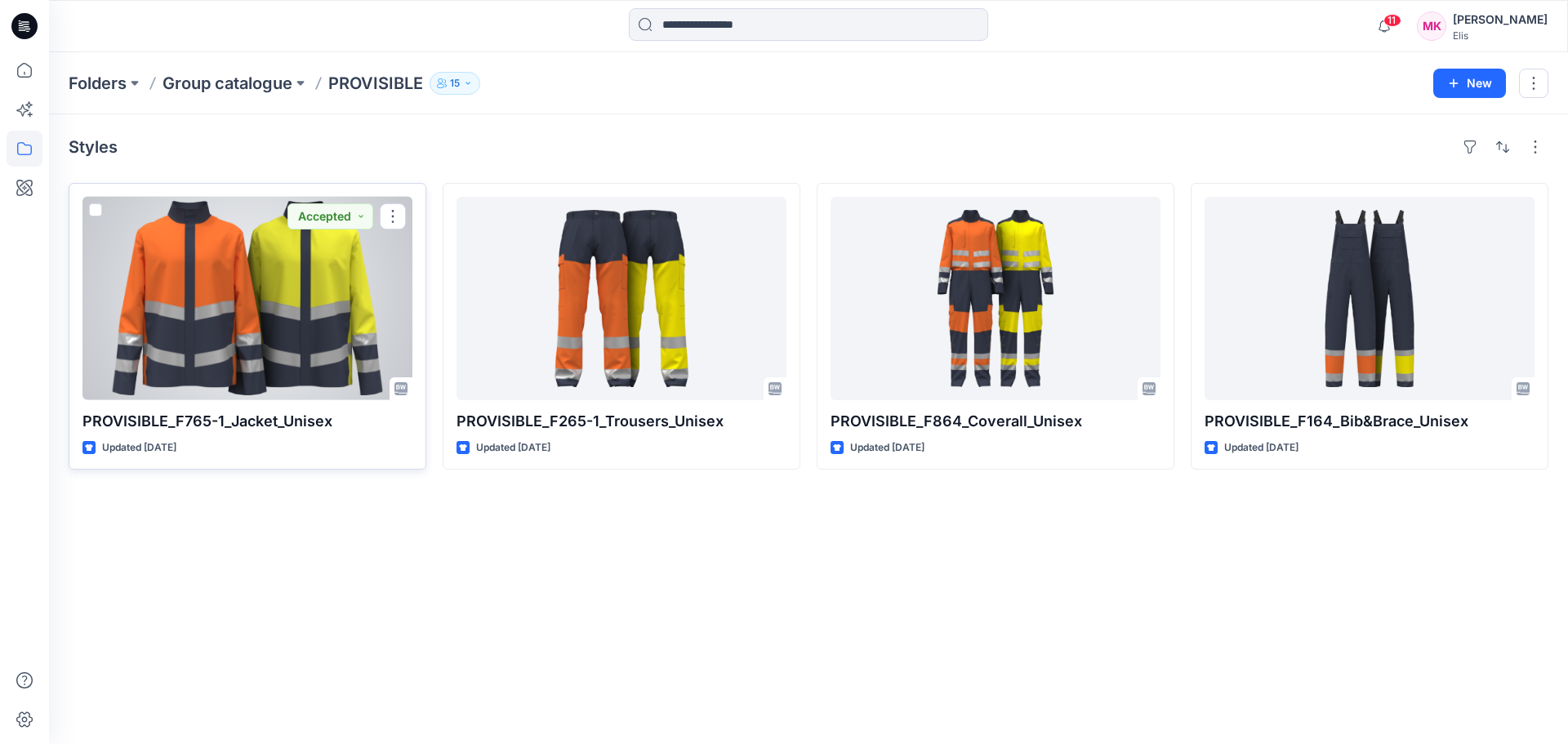
click at [188, 308] on div at bounding box center [247, 298] width 330 height 204
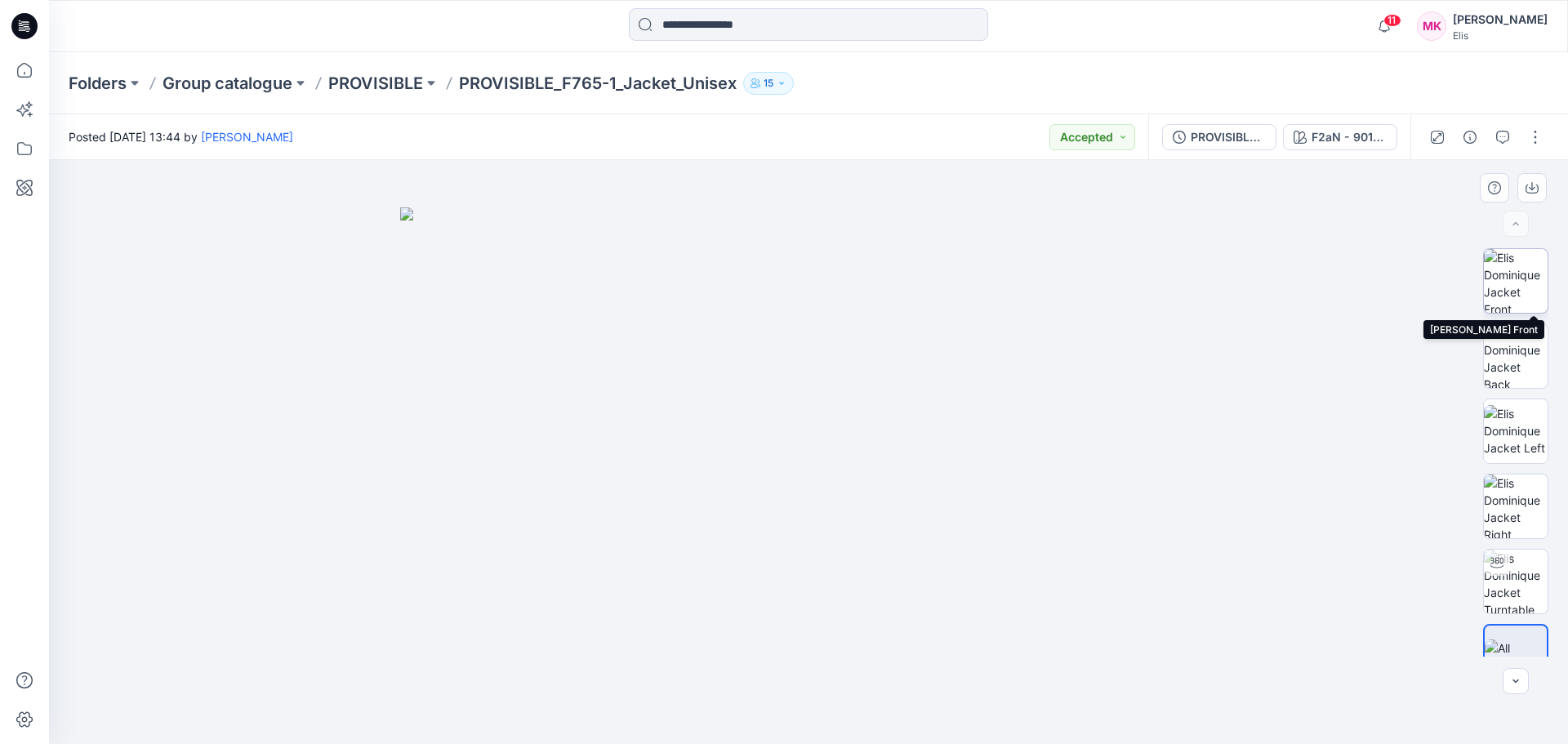
click at [1517, 277] on img at bounding box center [1516, 281] width 64 height 64
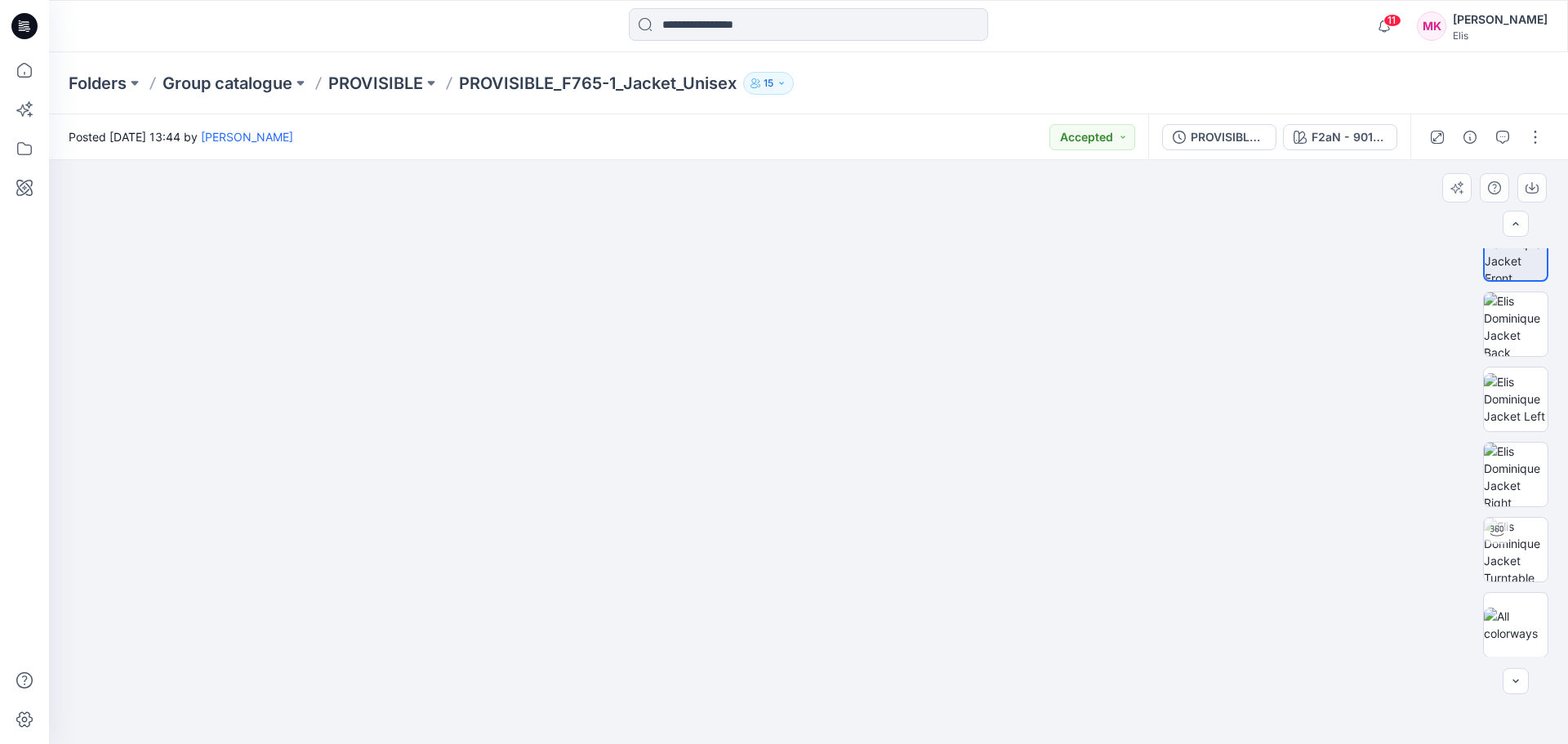
scroll to position [33, 0]
drag, startPoint x: 565, startPoint y: 436, endPoint x: 544, endPoint y: 254, distance: 183.2
click at [544, 254] on img at bounding box center [808, 300] width 889 height 889
